Goal: Find specific page/section: Find specific page/section

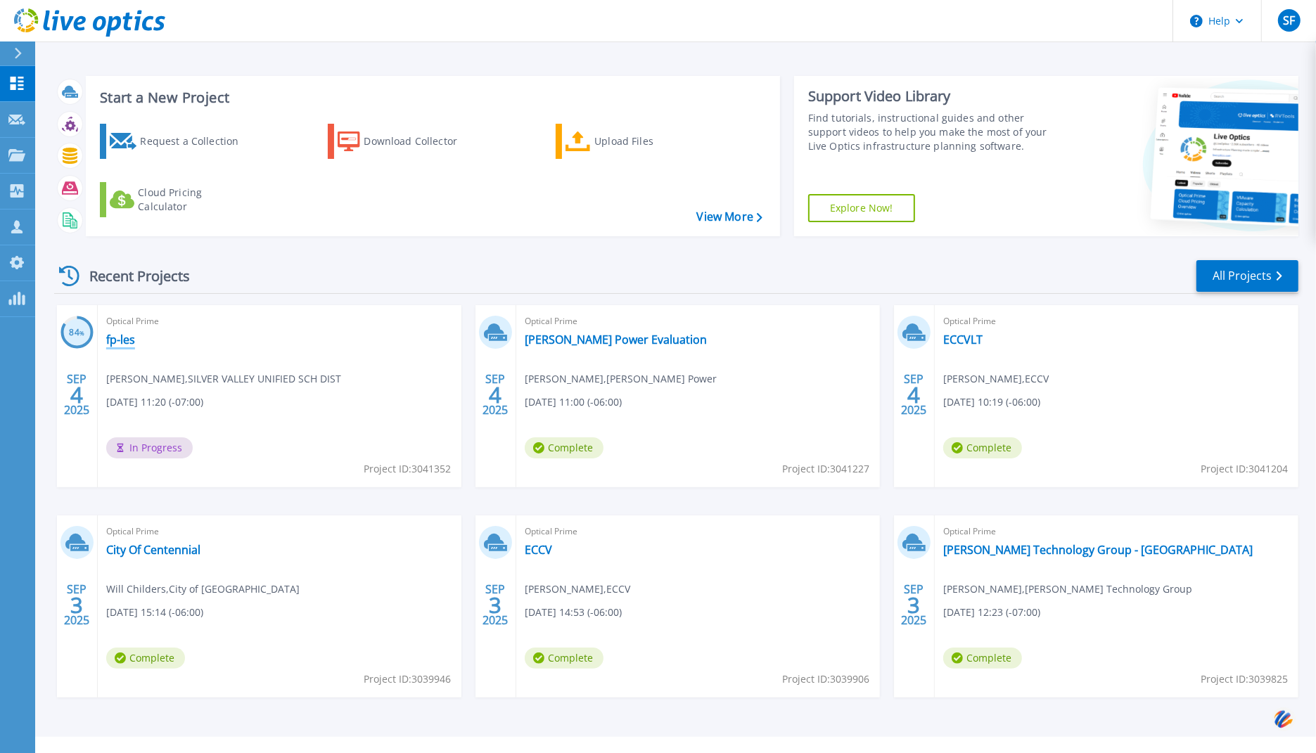
click at [119, 343] on link "fp-les" at bounding box center [120, 340] width 29 height 14
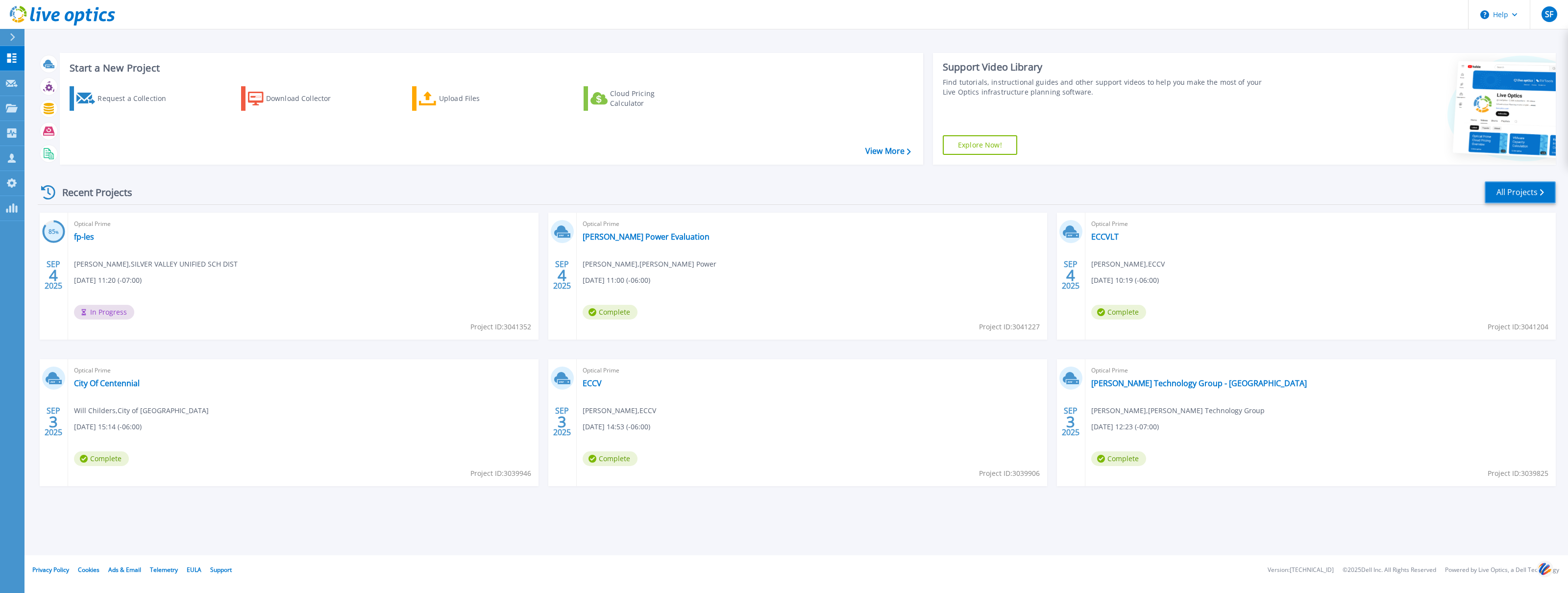
click at [1489, 197] on link "All Projects" at bounding box center [1520, 192] width 71 height 22
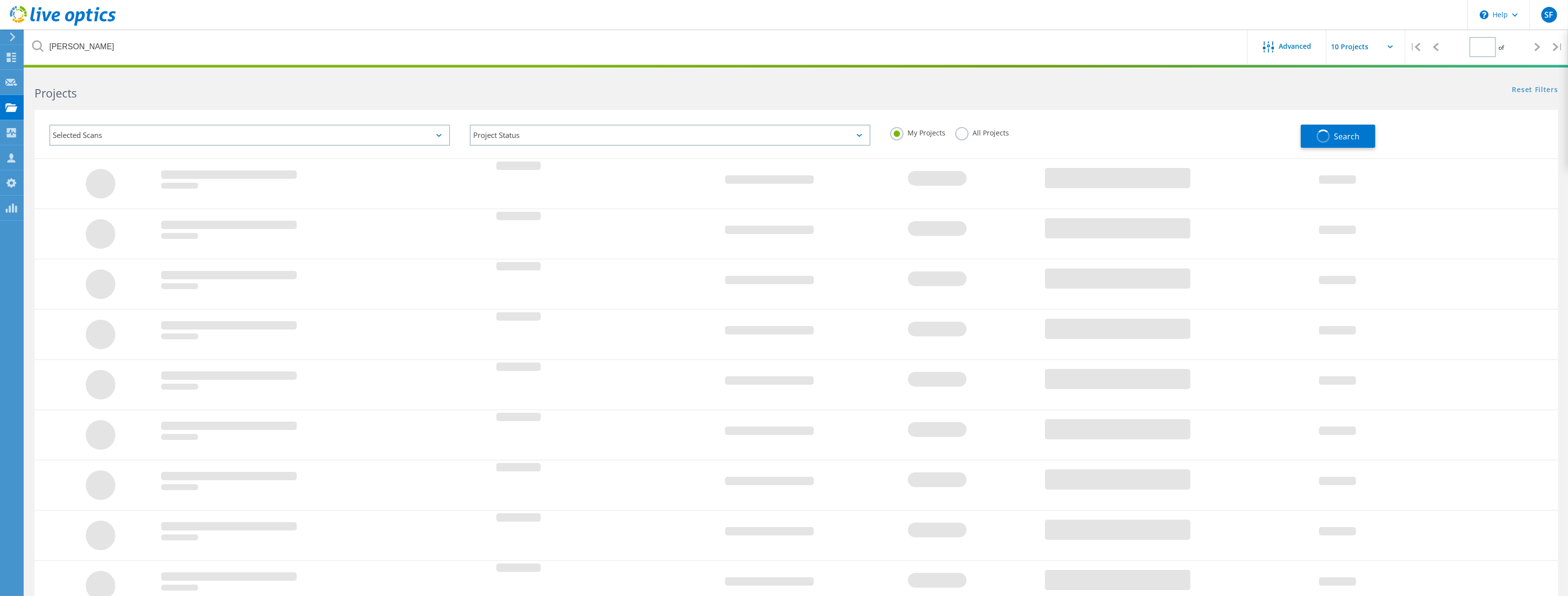
type input "1"
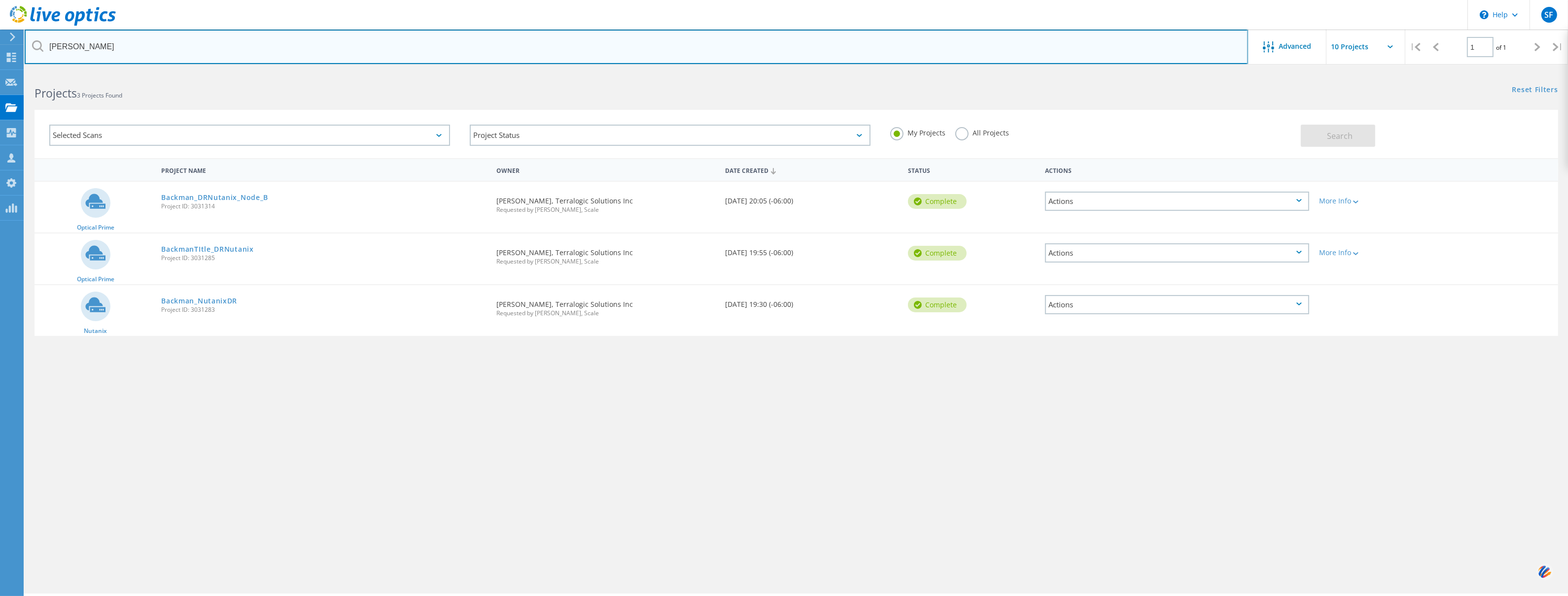
click at [628, 50] on input "backman" at bounding box center [636, 46] width 1224 height 34
type input "b"
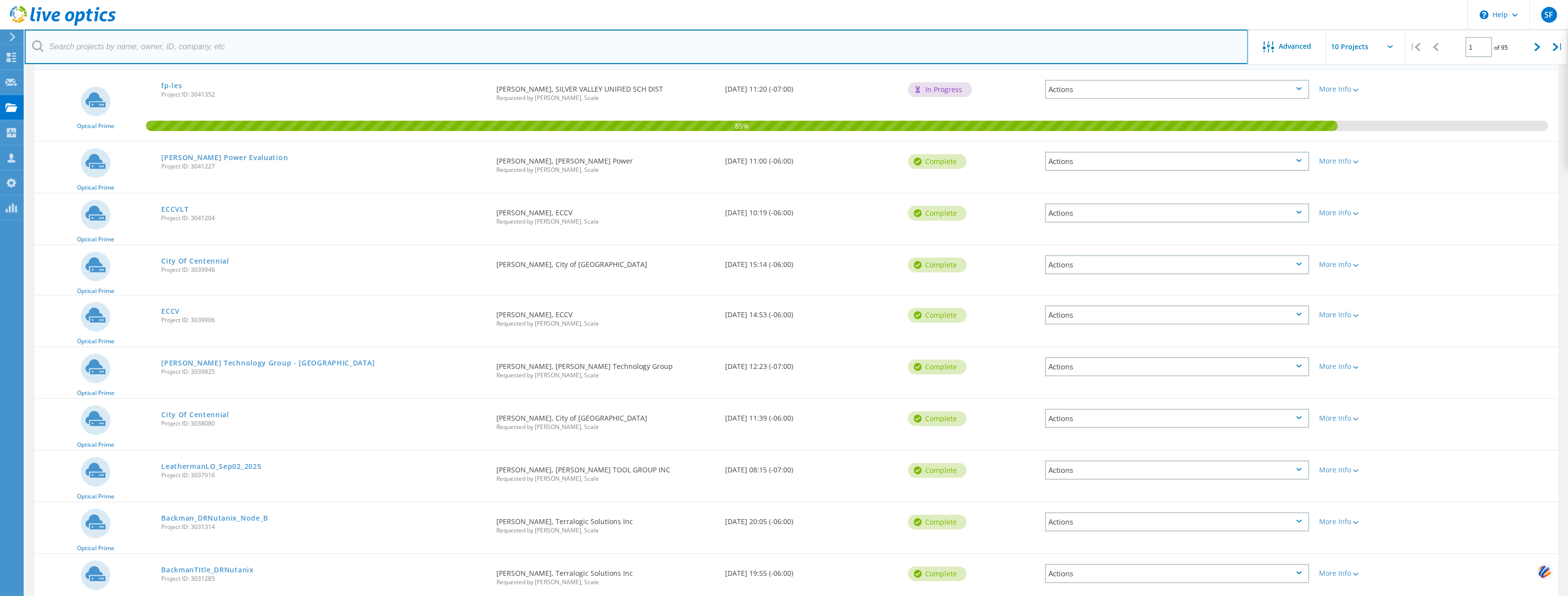
scroll to position [127, 0]
